Goal: Task Accomplishment & Management: Complete application form

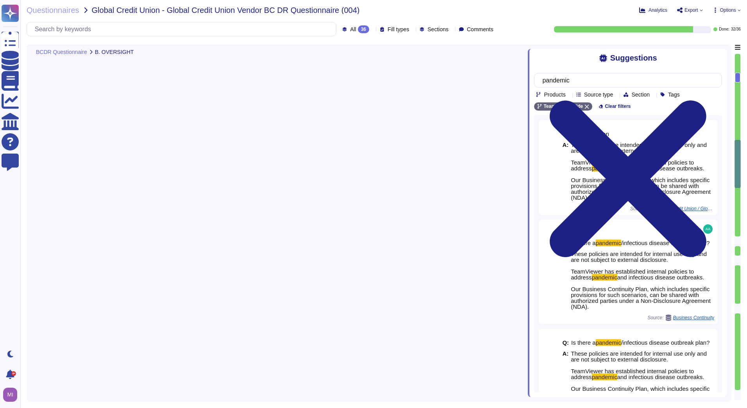
type textarea "Annual"
type textarea "This is considered internal information and not provided even with a signed NDA"
type textarea "Annual"
type textarea "TeamViewer does have a Business Continuity Plan and as well a Disaster Recovery…"
type textarea "Business continuity and disaster recovery plans are tested annually and include…"
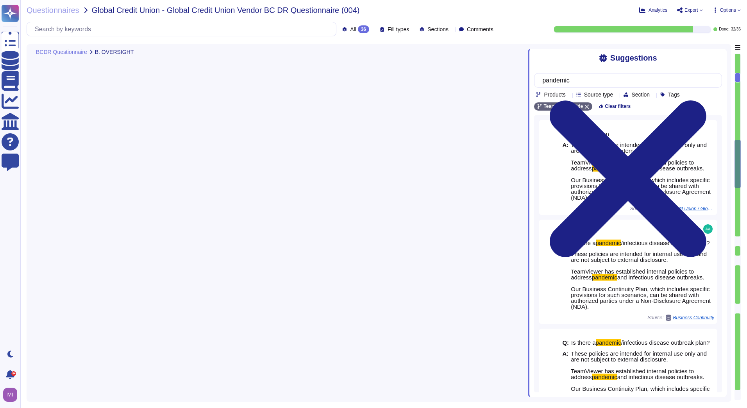
type textarea "We have a comprehensive incident response plan in place, which includes the rol…"
type textarea "TeamViewer communicates updates about service availability through its status p…"
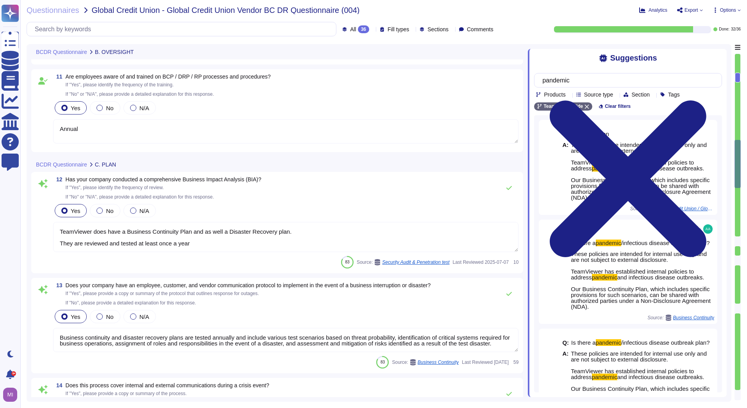
click at [385, 92] on icon at bounding box center [472, 142] width 175 height 100
click at [353, 68] on div "To do 4" at bounding box center [366, 68] width 63 height 9
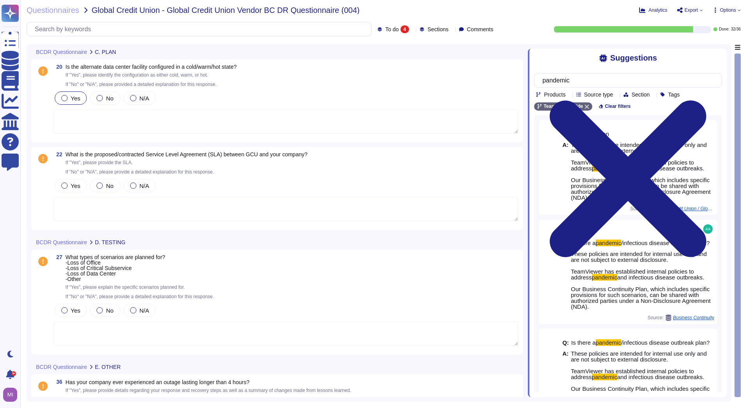
click at [66, 99] on div at bounding box center [64, 98] width 6 height 6
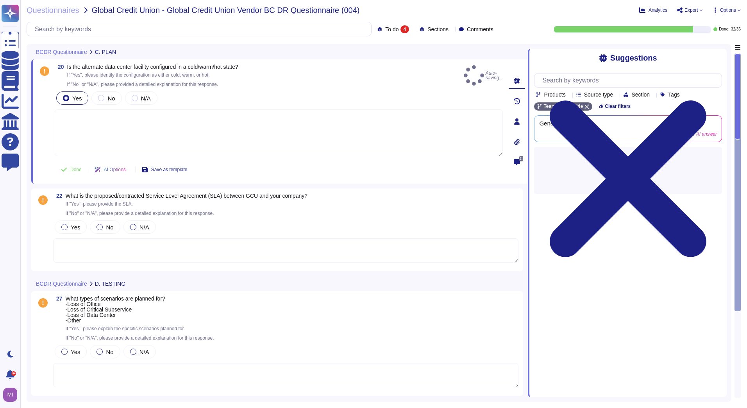
click at [80, 122] on textarea at bounding box center [279, 132] width 448 height 47
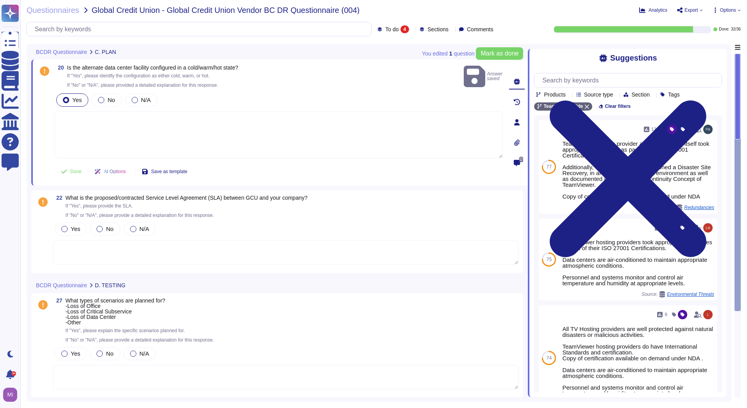
click at [80, 122] on textarea at bounding box center [279, 134] width 448 height 47
type textarea "Cold"
click at [75, 172] on span "Done" at bounding box center [75, 169] width 11 height 5
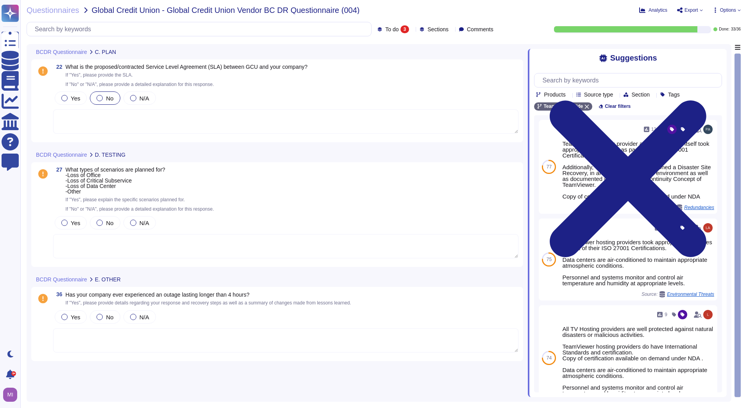
click at [98, 98] on div at bounding box center [99, 98] width 6 height 6
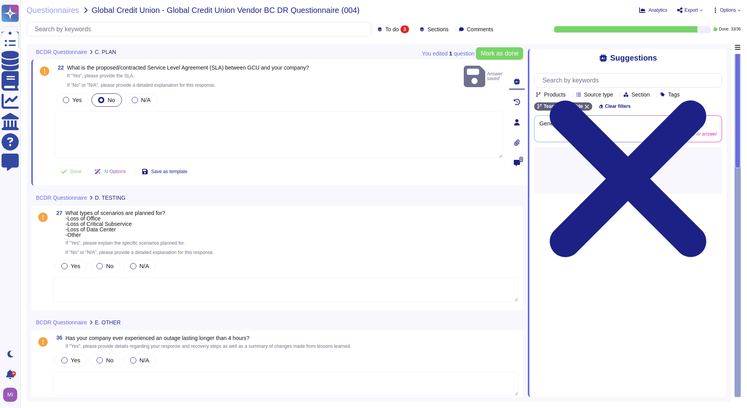
click at [103, 115] on textarea at bounding box center [279, 134] width 448 height 47
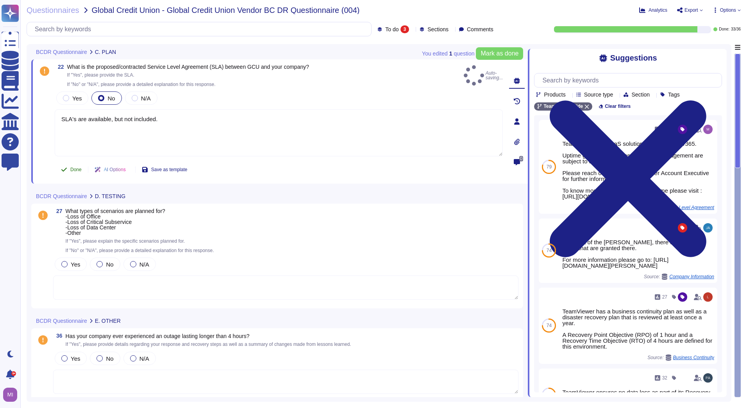
type textarea "SLA's are available, but not included."
click at [81, 167] on span "Done" at bounding box center [75, 169] width 11 height 5
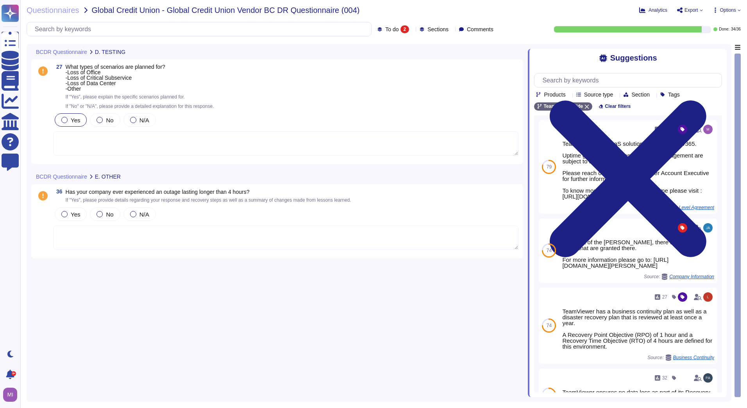
click at [64, 120] on div at bounding box center [64, 120] width 6 height 6
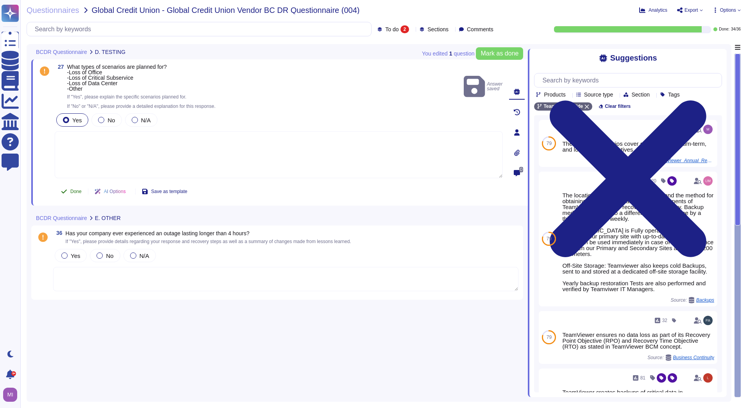
click at [73, 191] on span "Done" at bounding box center [75, 191] width 11 height 5
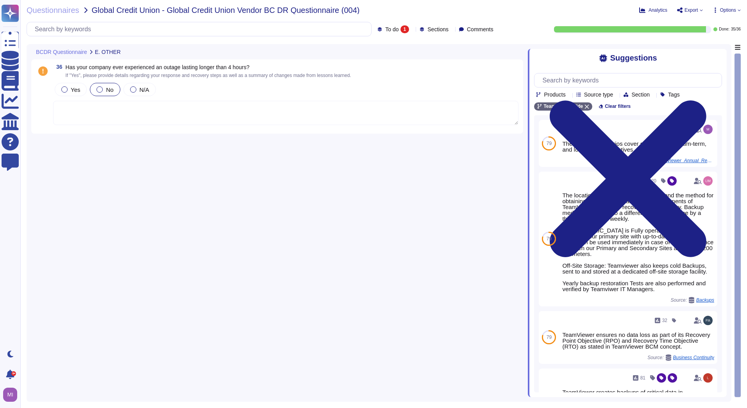
click at [101, 92] on label "No" at bounding box center [104, 89] width 17 height 6
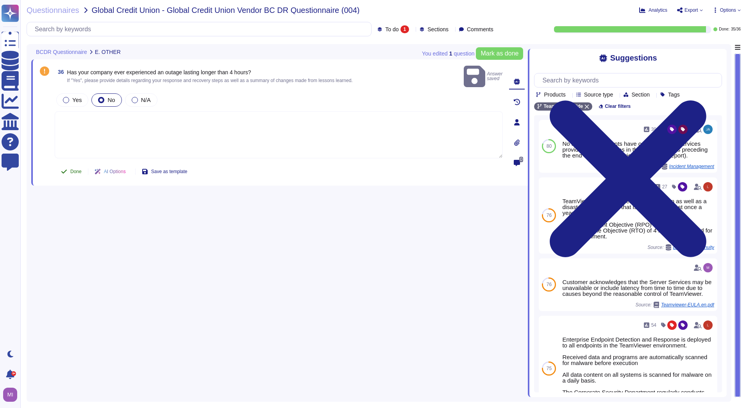
click at [73, 169] on span "Done" at bounding box center [75, 171] width 11 height 5
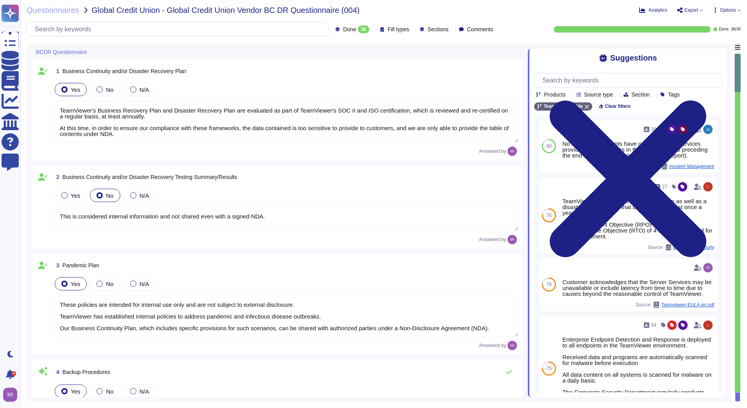
type textarea "TeamViewer's Business Recovery Plan and Disaster Recovery Plan are evaluated as…"
type textarea "This is considered internal information and not shared even with a signed NDA."
type textarea "These policies are intended for internal use only and are not subject to extern…"
type textarea "TeamViewer creates backups of critical data in accordance with common practice …"
type textarea "Business continuity and disaster recovery plans are tested annually and include…"
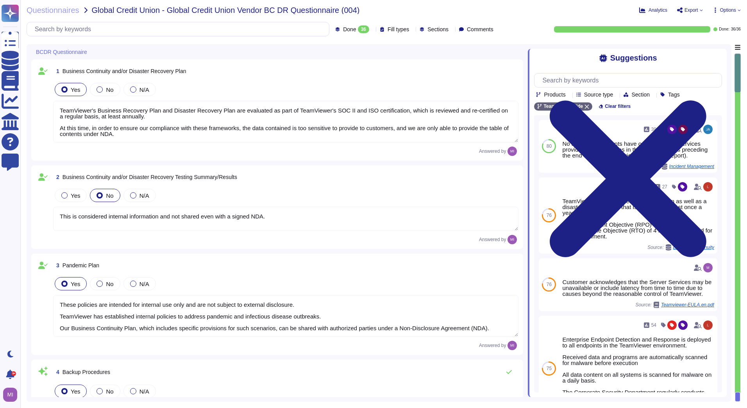
click at [694, 10] on span "Export" at bounding box center [691, 10] width 14 height 5
click at [704, 47] on p "Download" at bounding box center [718, 56] width 28 height 19
